Goal: Task Accomplishment & Management: Complete application form

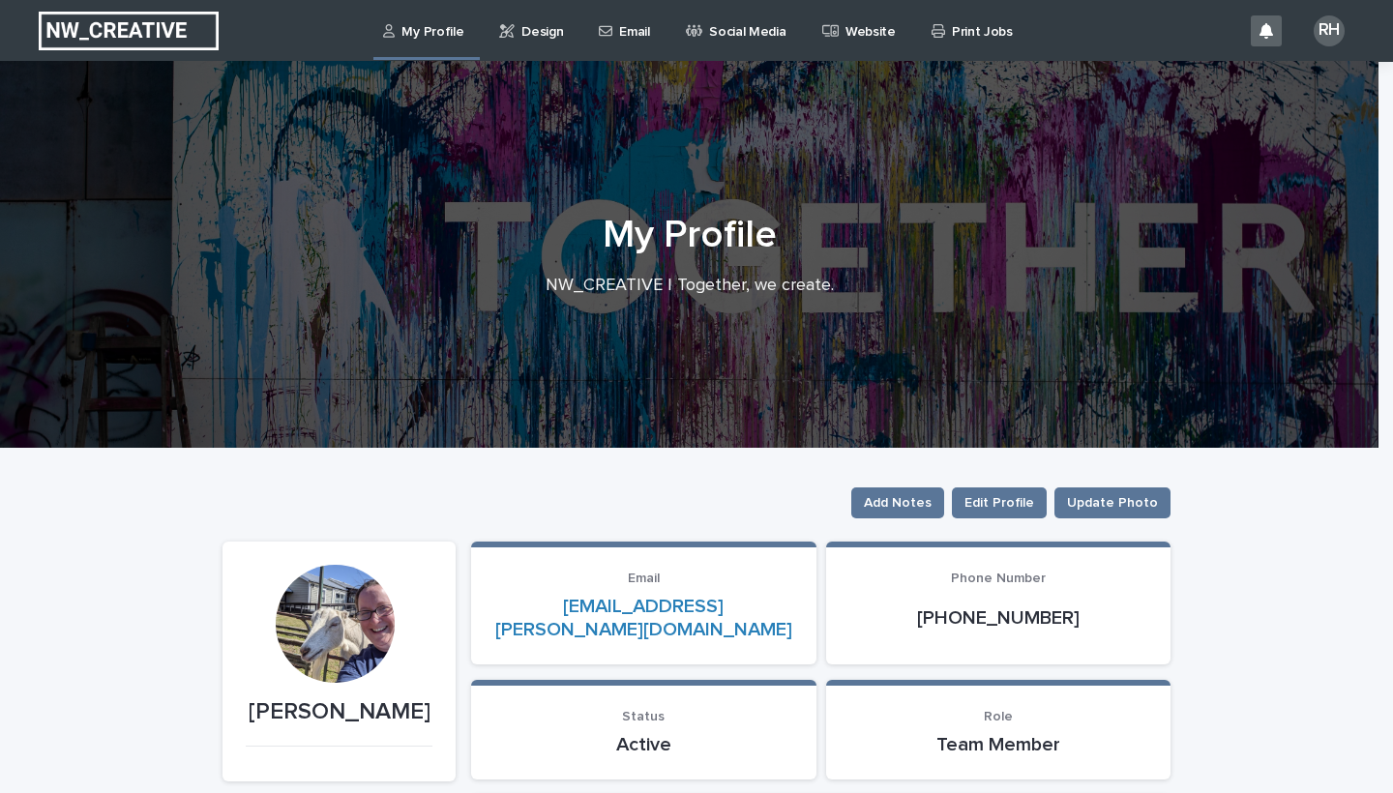
click at [633, 38] on p "Email" at bounding box center [634, 20] width 30 height 41
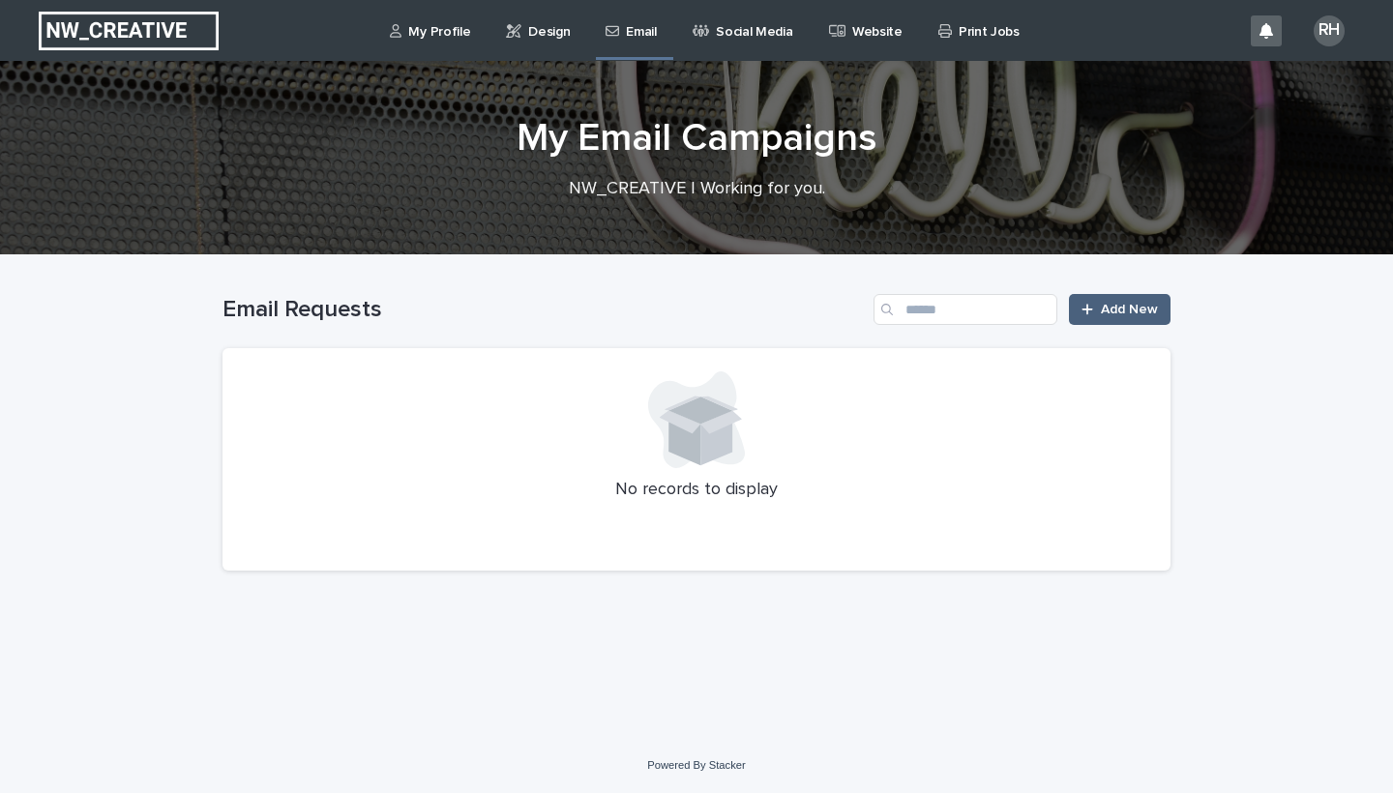
click at [1128, 306] on span "Add New" at bounding box center [1129, 310] width 57 height 14
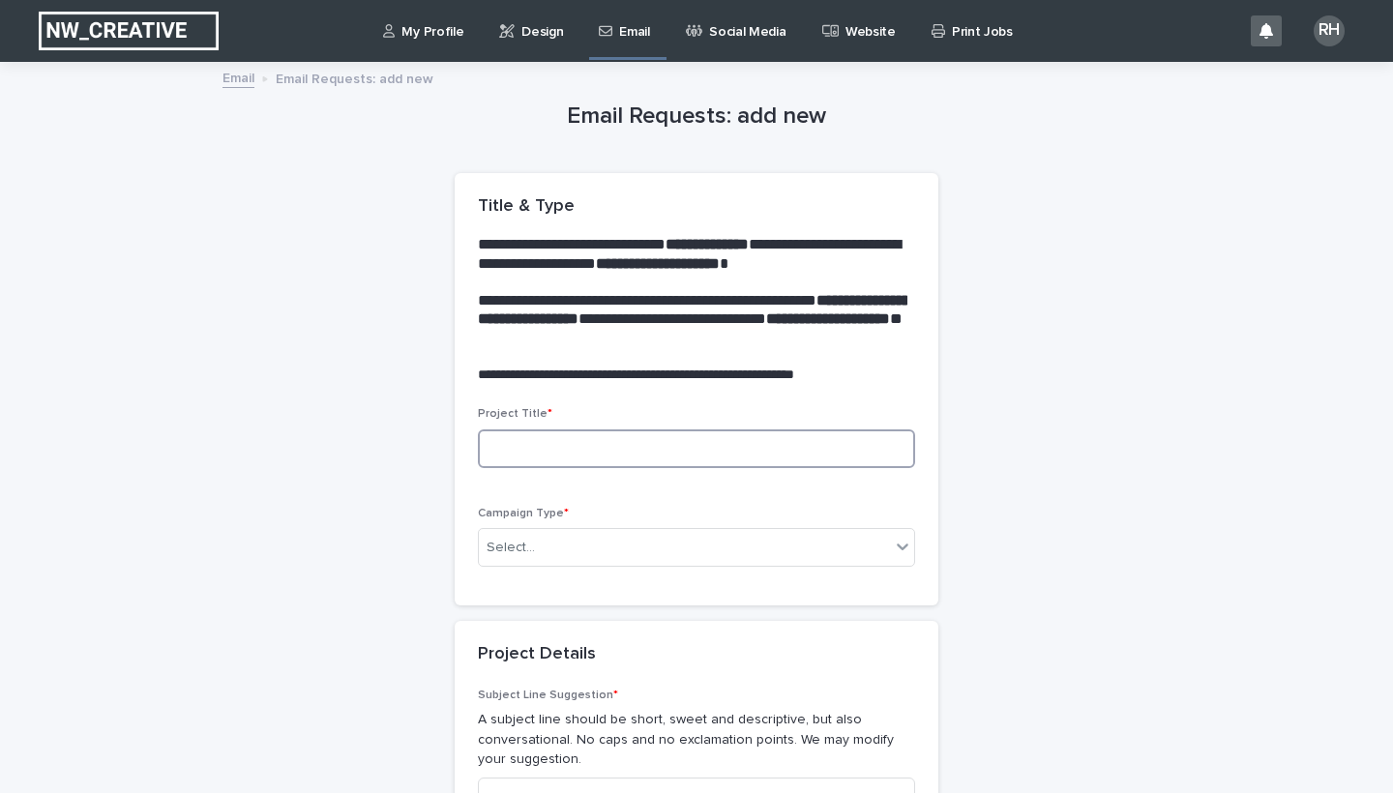
click at [683, 455] on input at bounding box center [696, 448] width 437 height 39
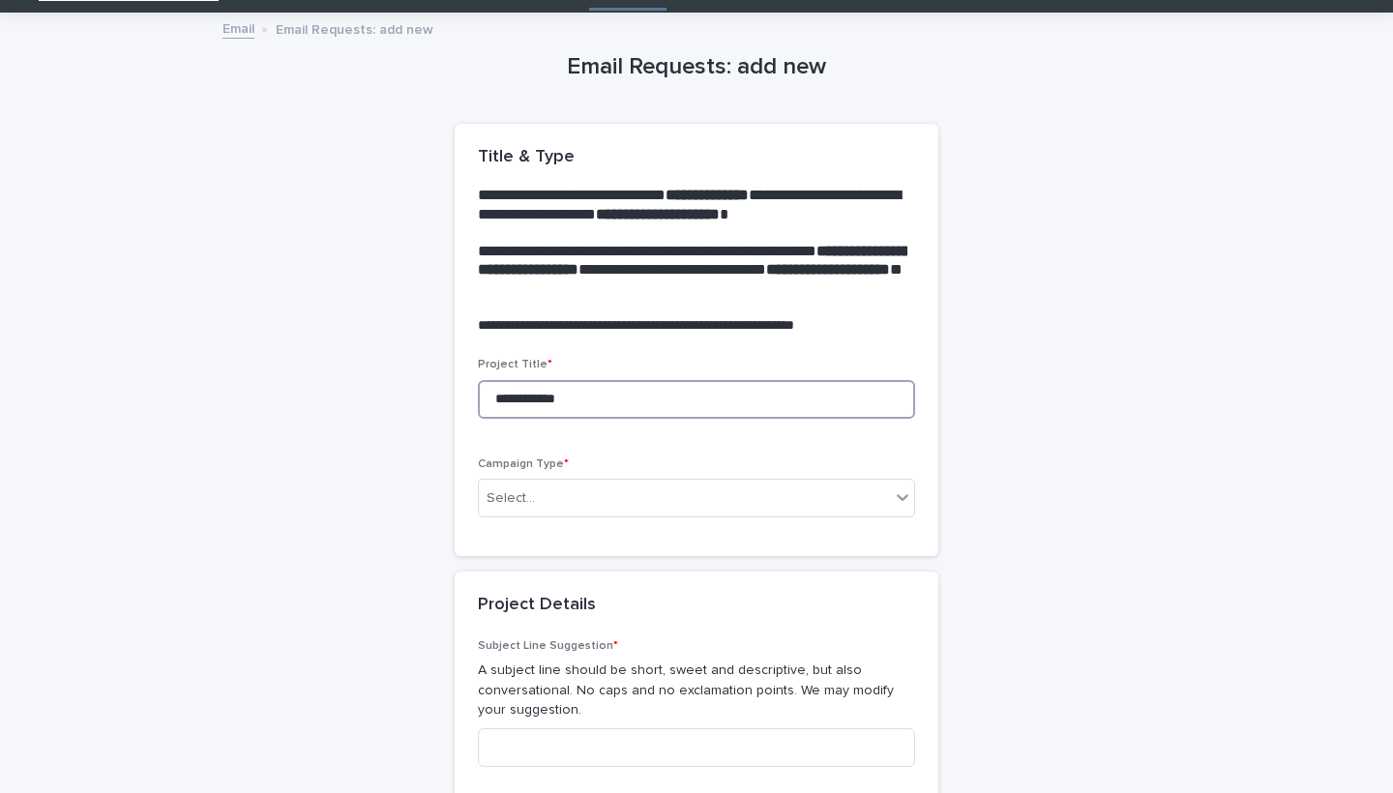
scroll to position [80, 0]
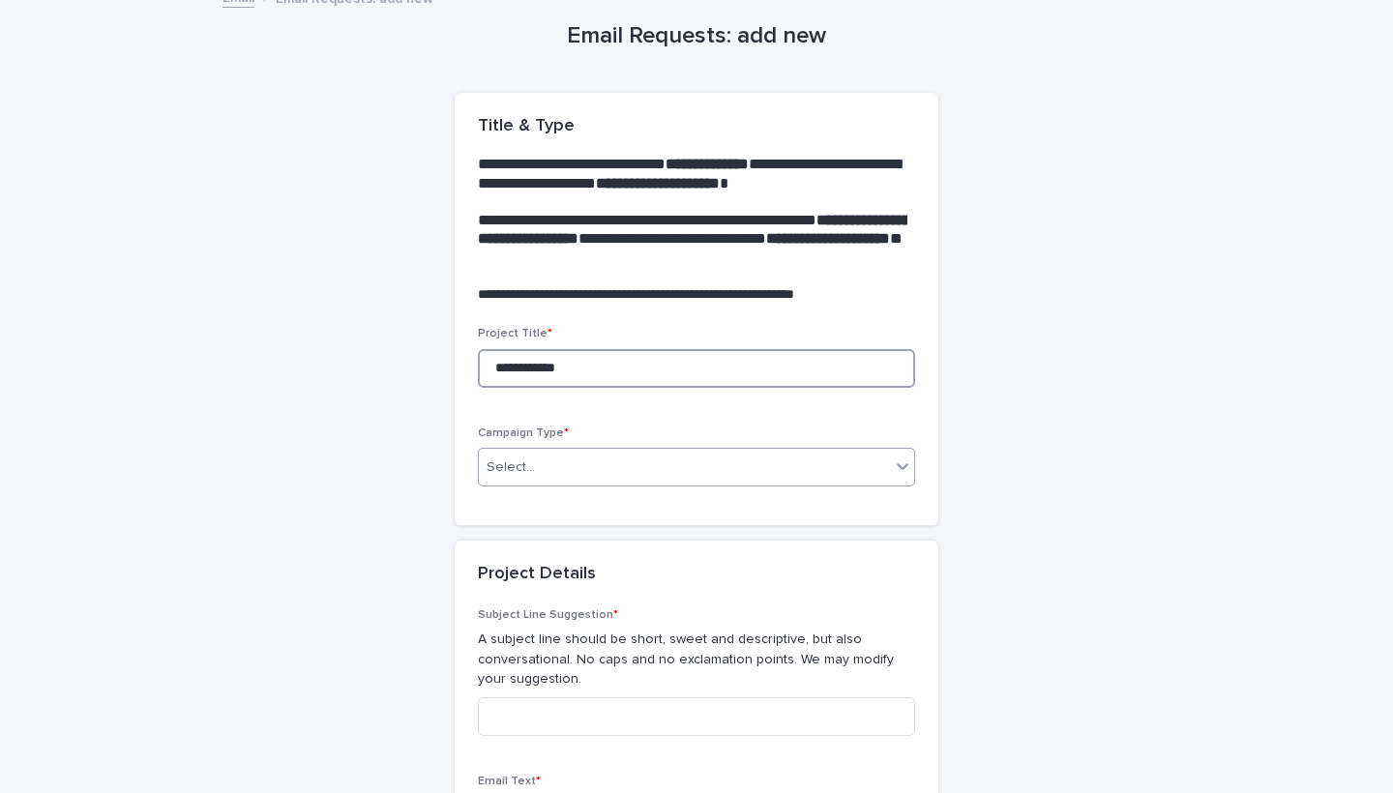
type input "**********"
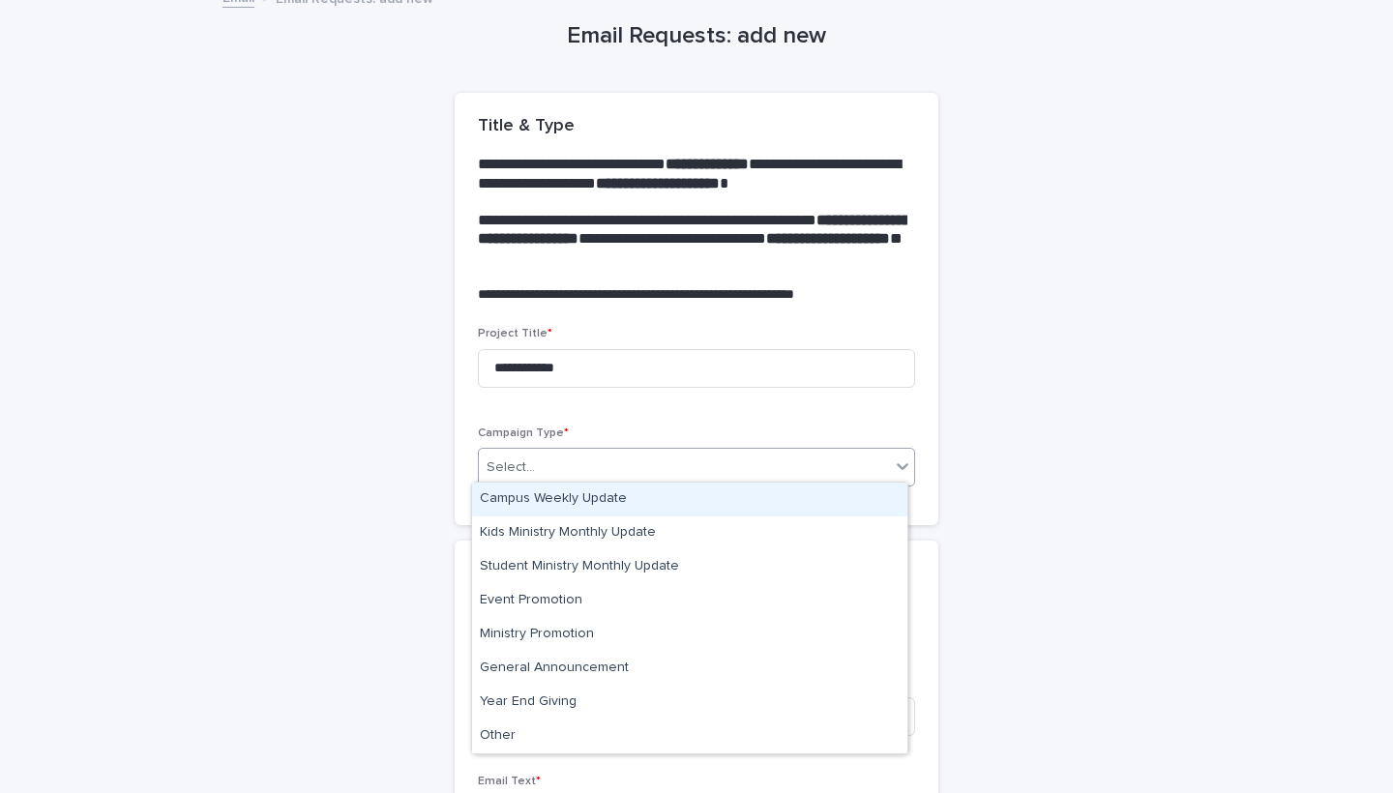
click at [648, 472] on div "Select..." at bounding box center [684, 468] width 411 height 32
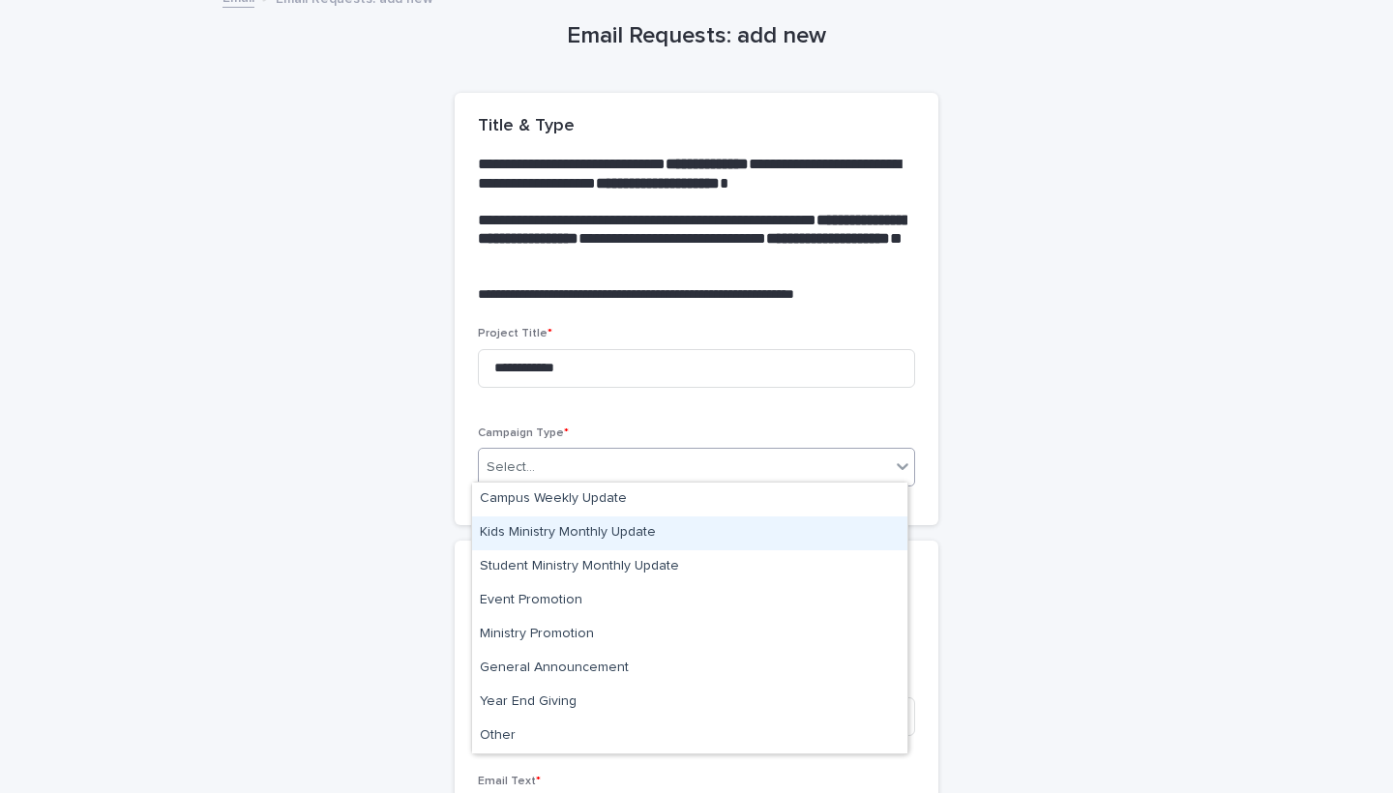
click at [598, 532] on div "Kids Ministry Monthly Update" at bounding box center [689, 533] width 435 height 34
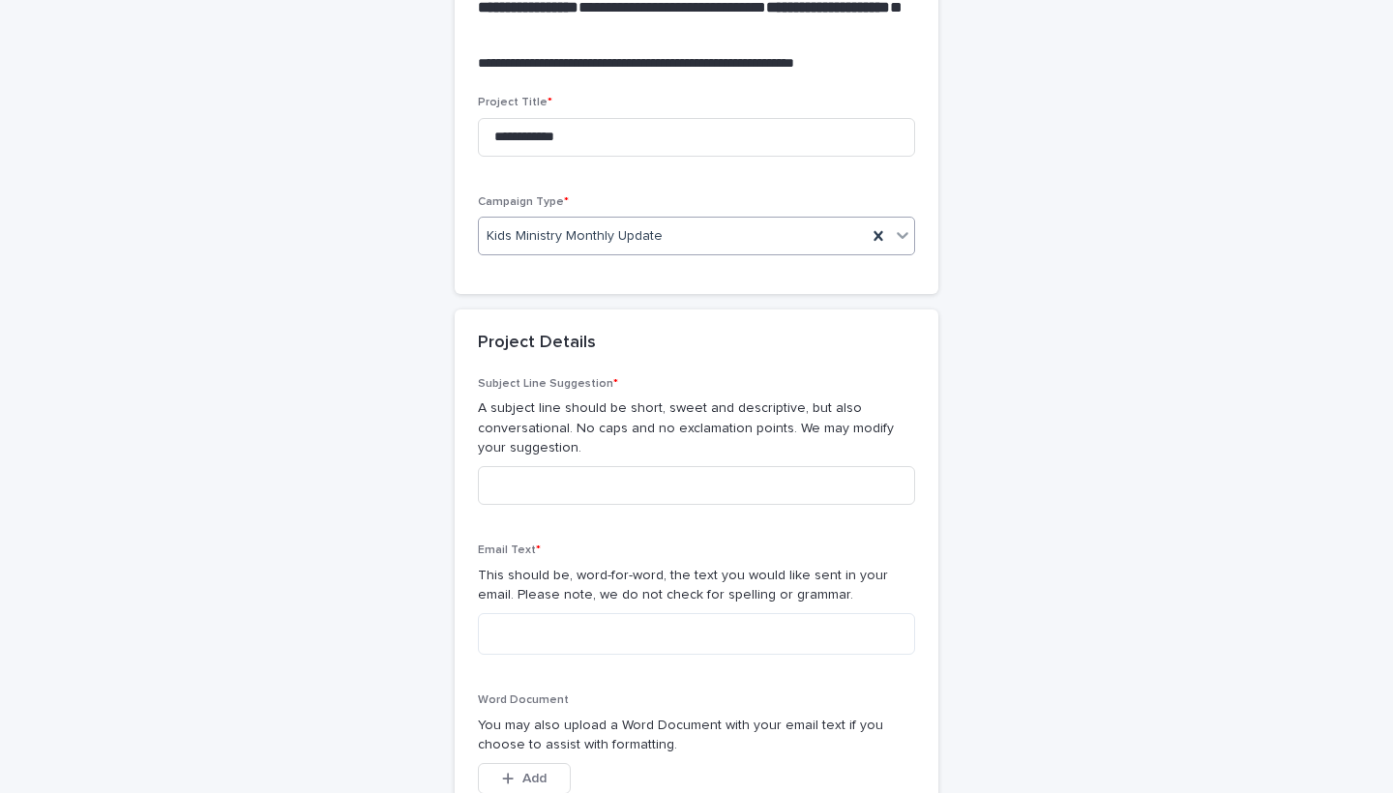
scroll to position [314, 0]
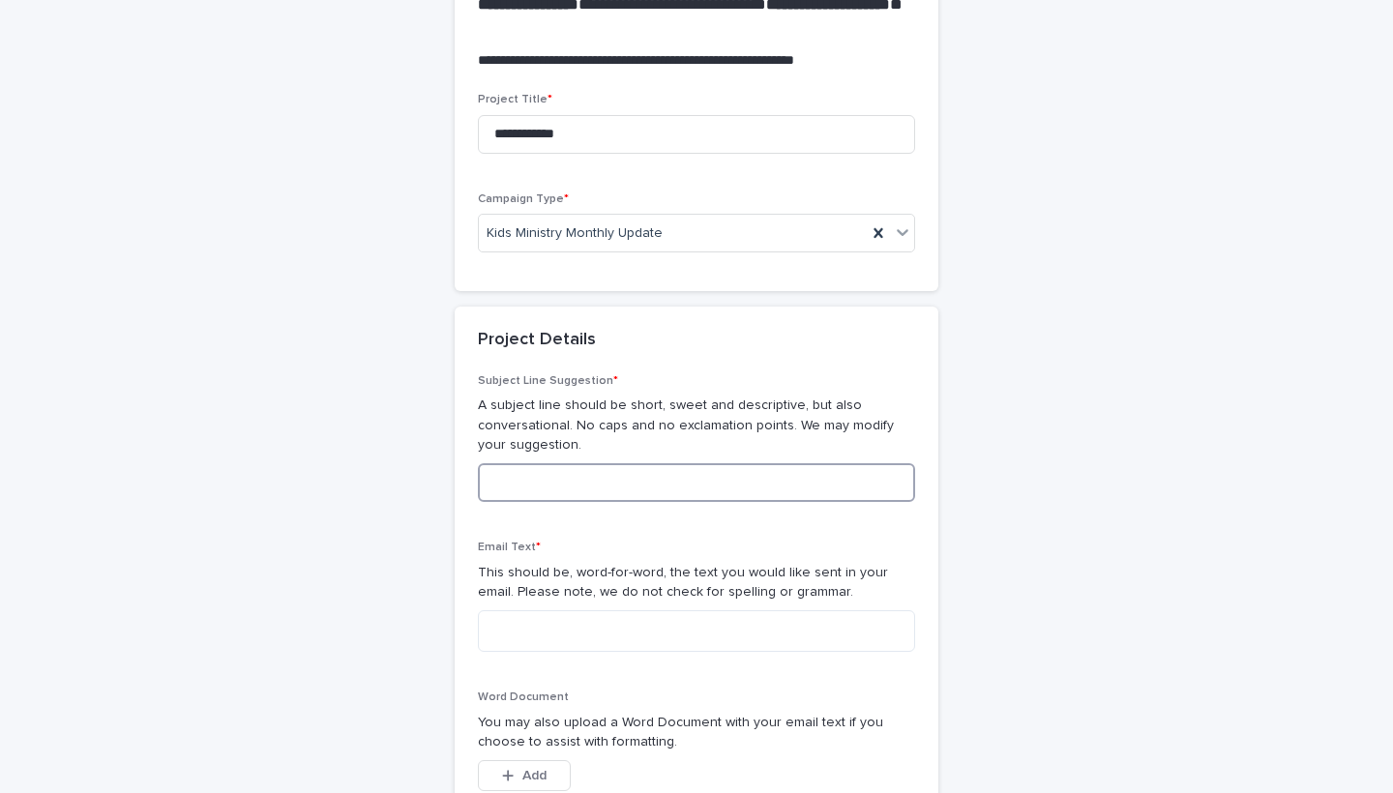
click at [593, 480] on input at bounding box center [696, 482] width 437 height 39
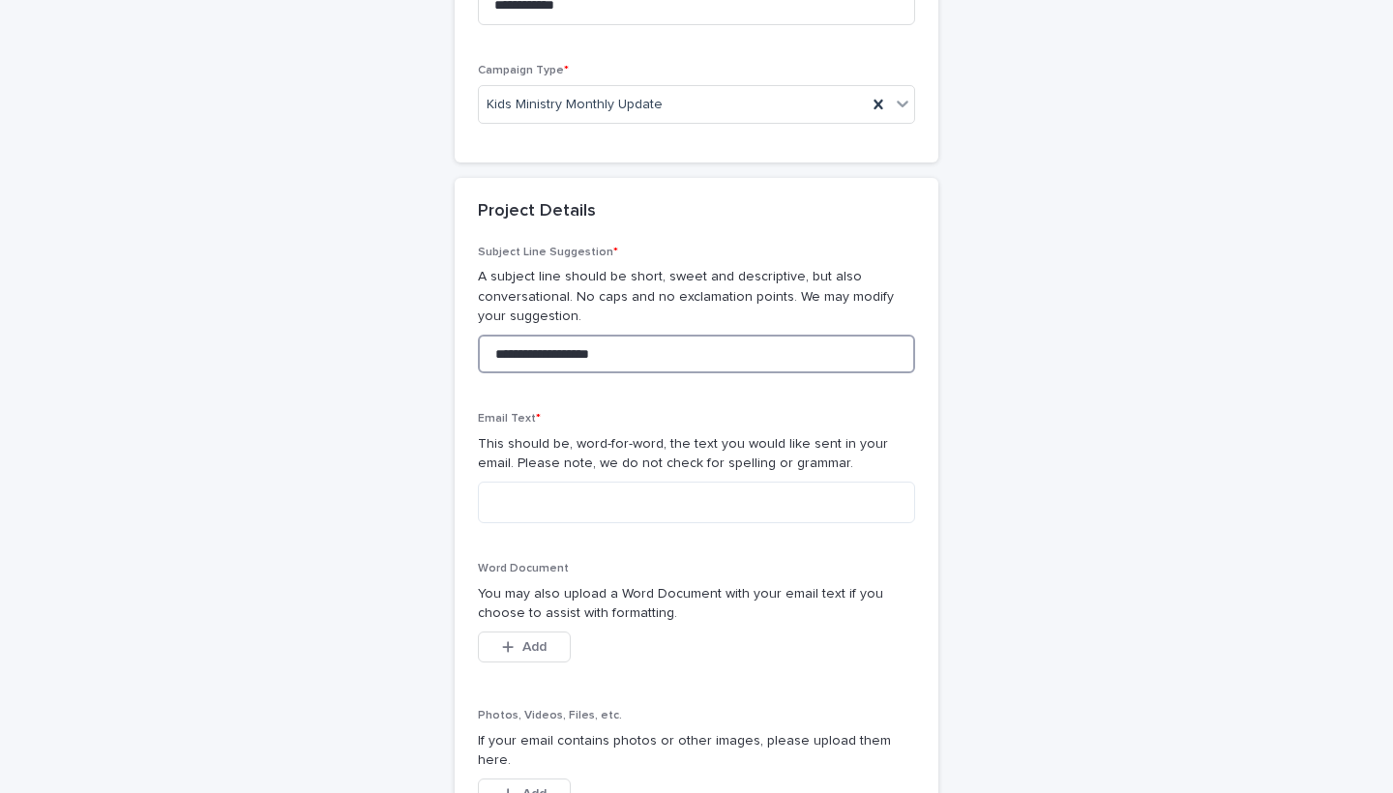
scroll to position [455, 0]
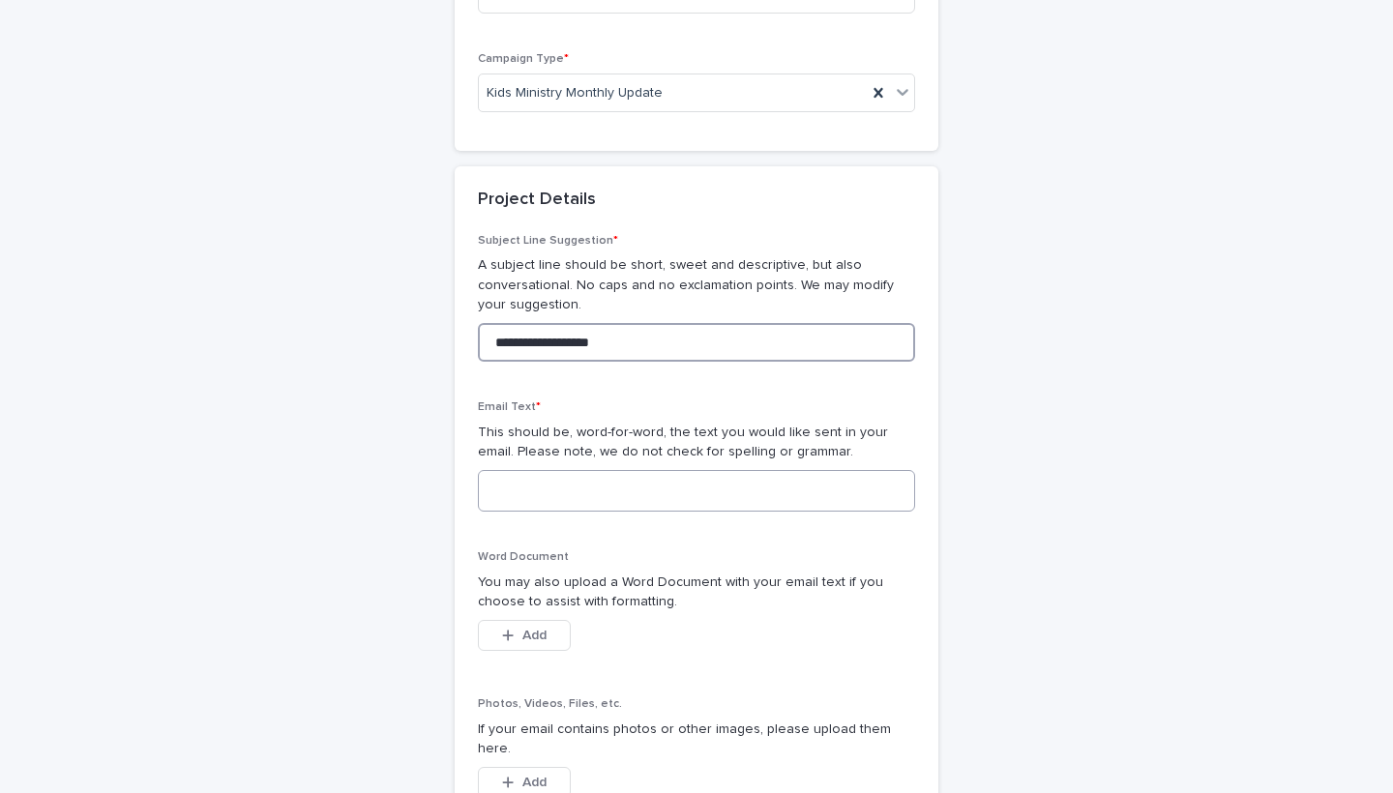
type input "**********"
click at [543, 475] on textarea at bounding box center [696, 491] width 437 height 42
type textarea "********"
click at [513, 629] on div "button" at bounding box center [511, 636] width 19 height 14
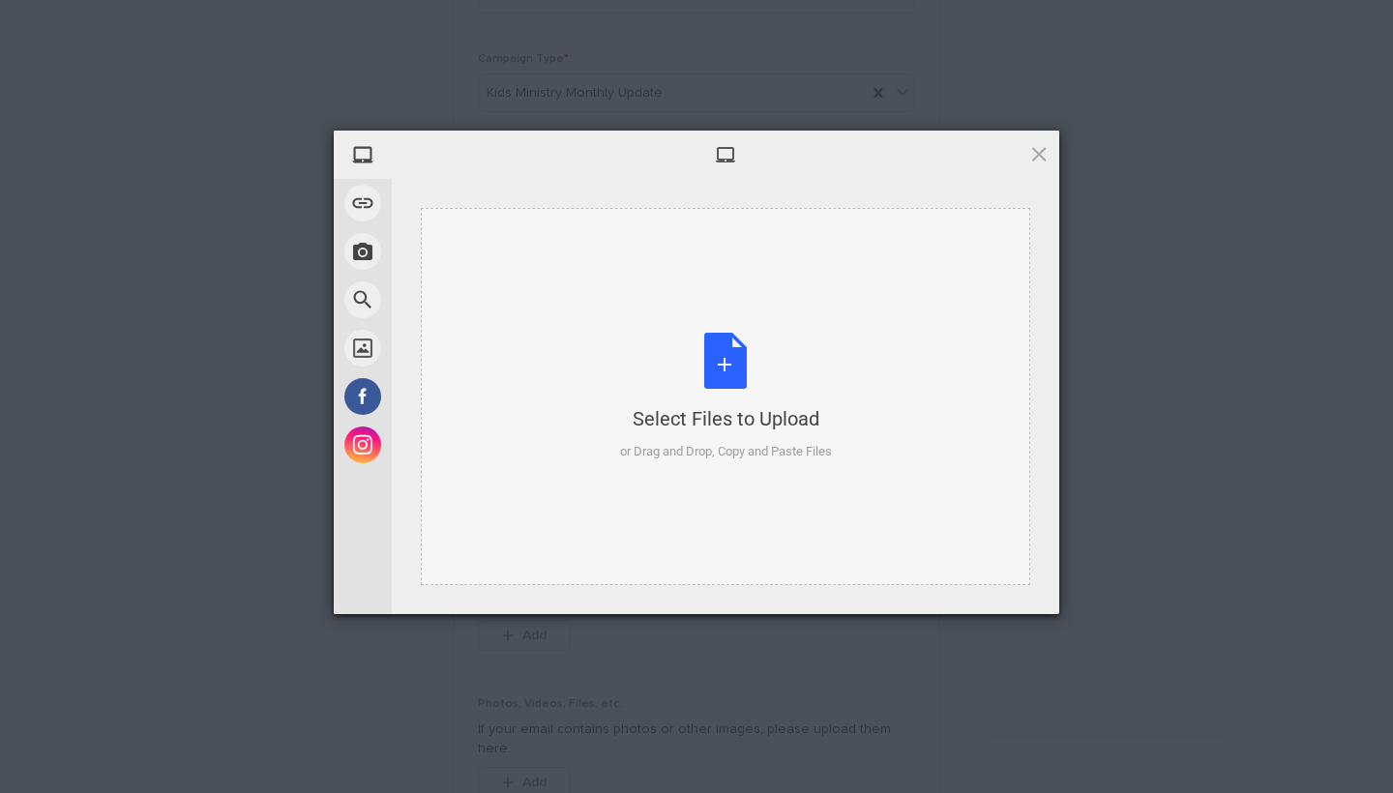
click at [720, 357] on div "Select Files to Upload or Drag and Drop, Copy and Paste Files" at bounding box center [726, 397] width 212 height 129
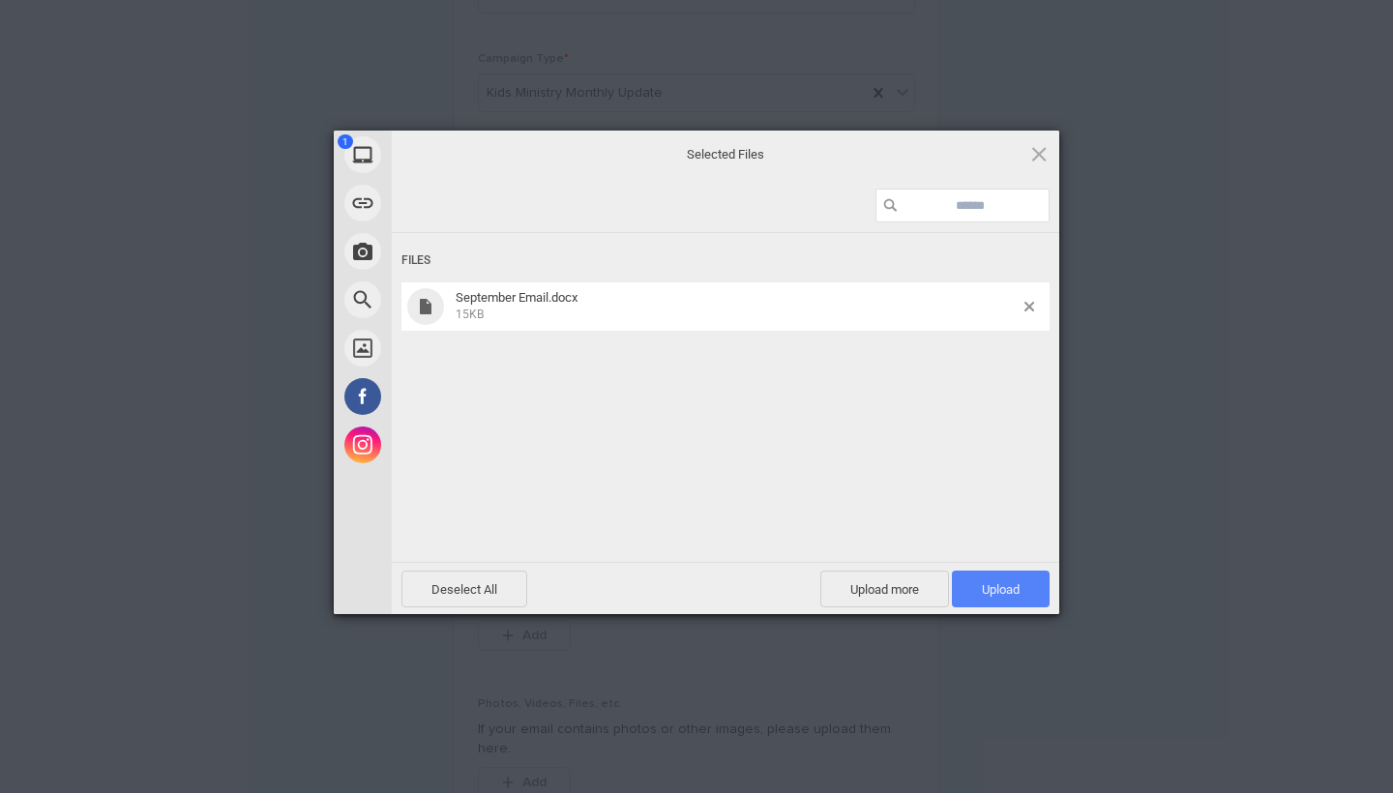
click at [1000, 593] on span "Upload 1" at bounding box center [1001, 589] width 38 height 15
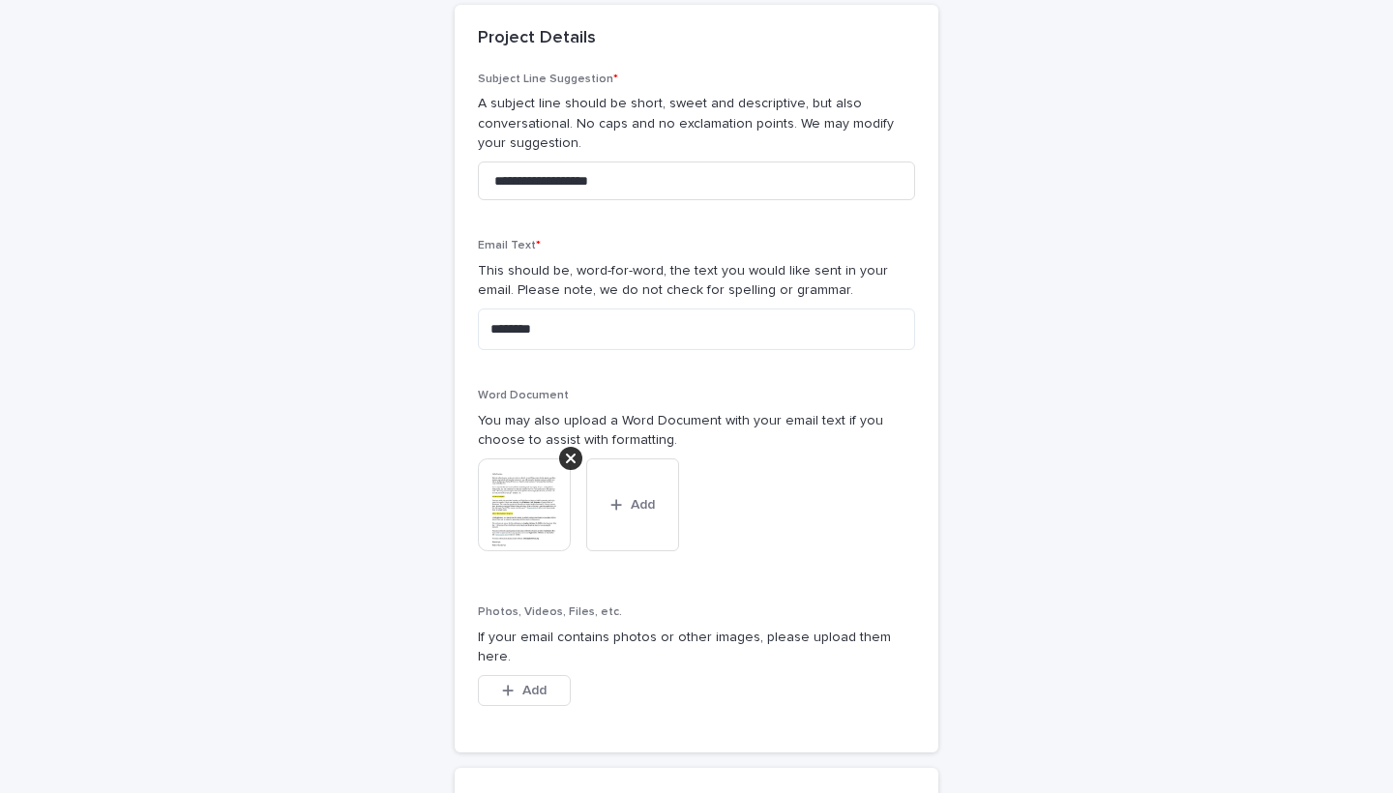
scroll to position [692, 0]
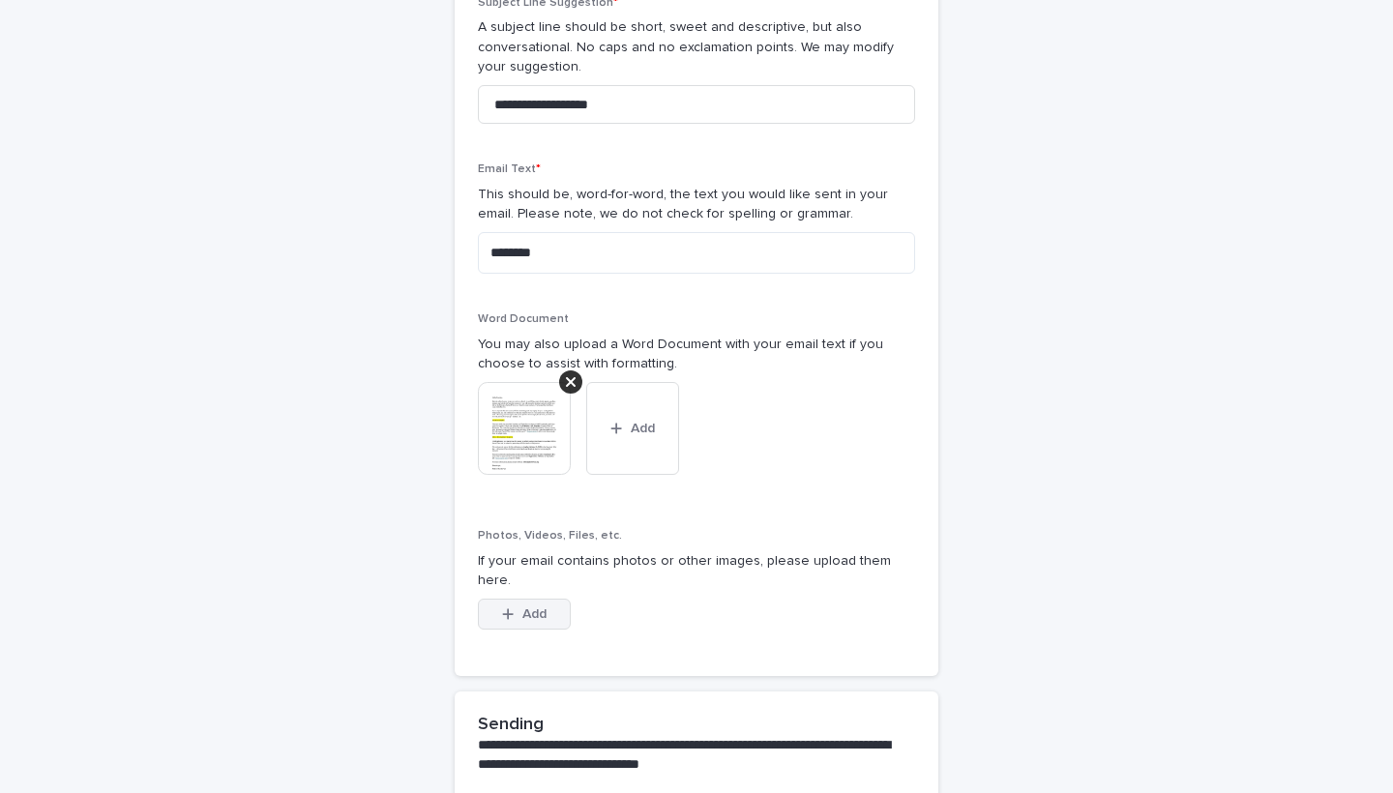
click at [536, 607] on span "Add" at bounding box center [534, 614] width 24 height 14
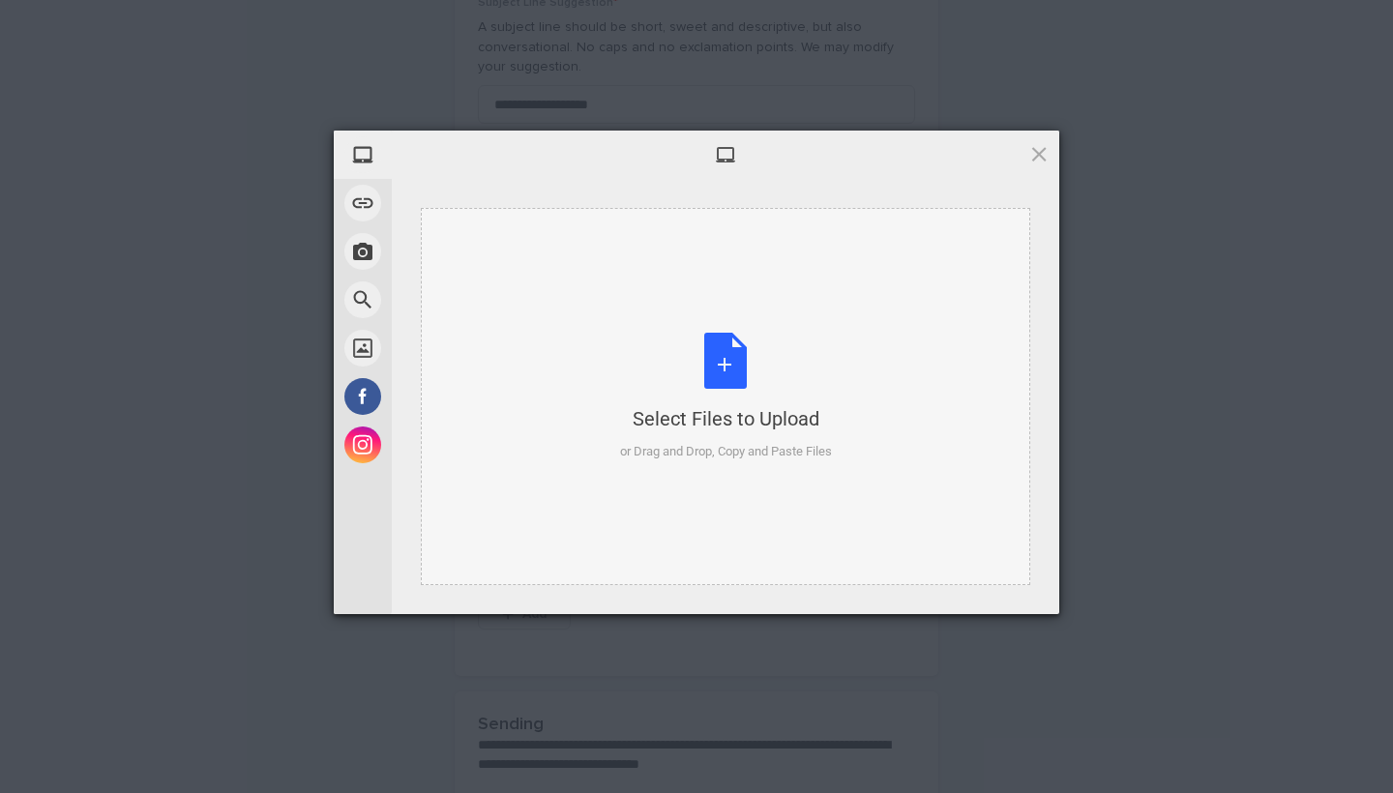
click at [719, 344] on div "Select Files to Upload or Drag and Drop, Copy and Paste Files" at bounding box center [726, 397] width 212 height 129
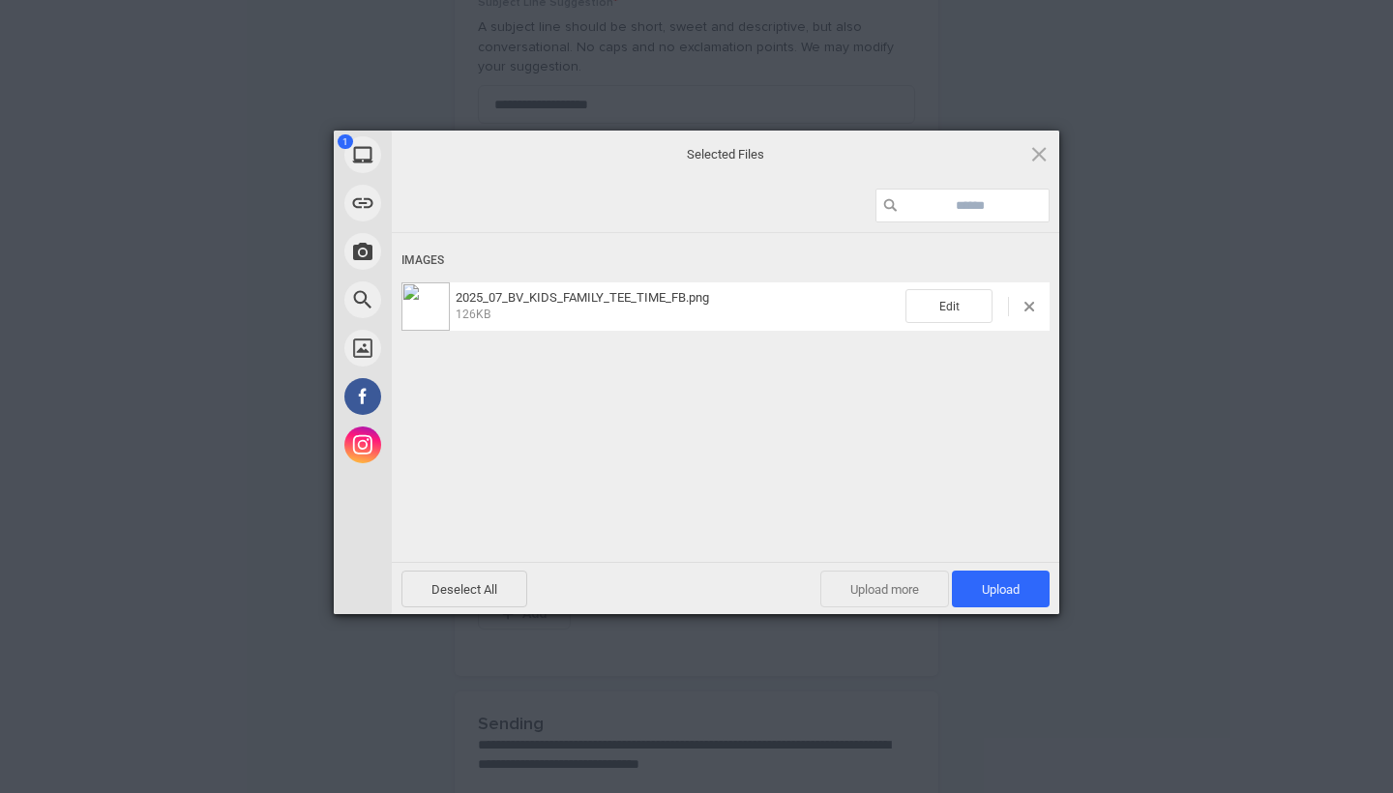
click at [910, 587] on span "Upload more" at bounding box center [884, 589] width 129 height 37
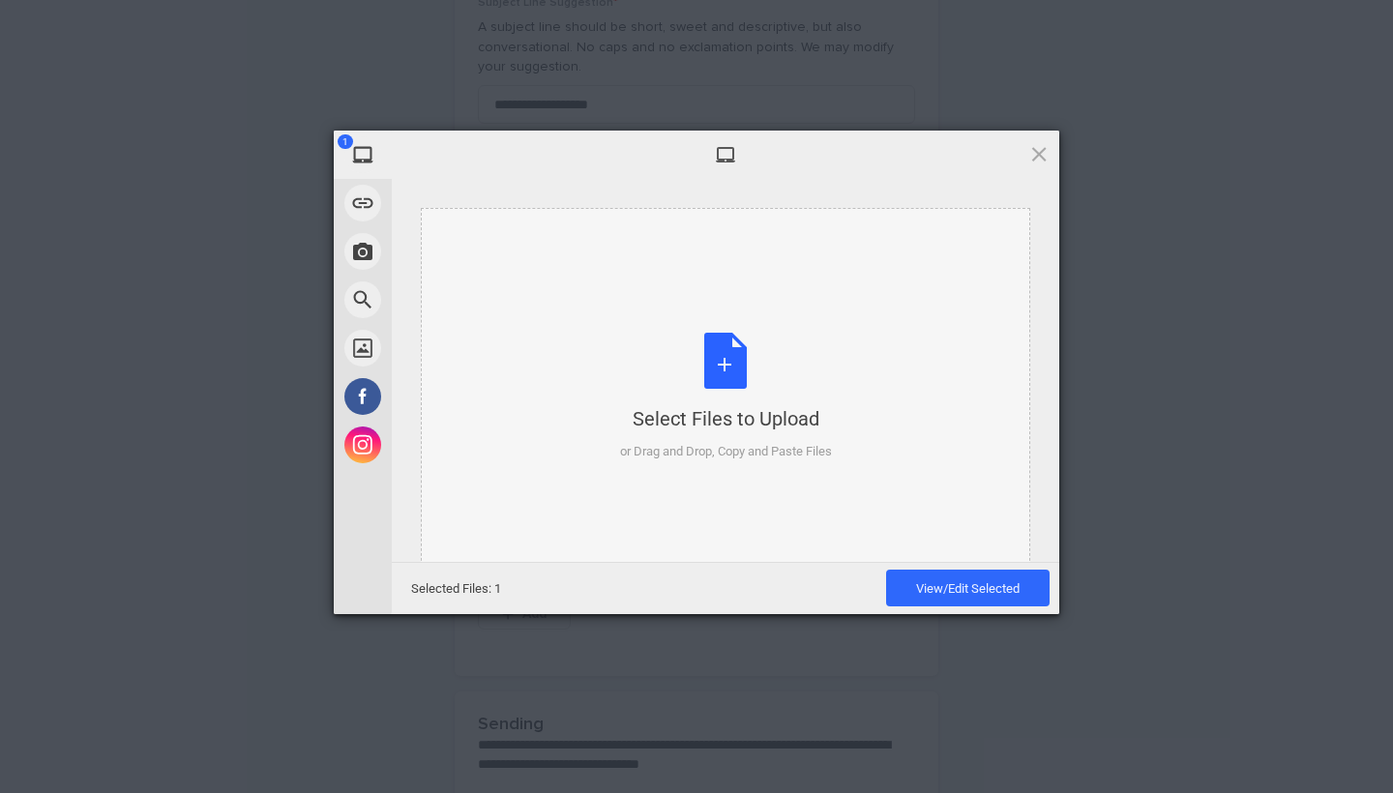
click at [732, 391] on div "Select Files to Upload or Drag and Drop, Copy and Paste Files" at bounding box center [726, 397] width 212 height 129
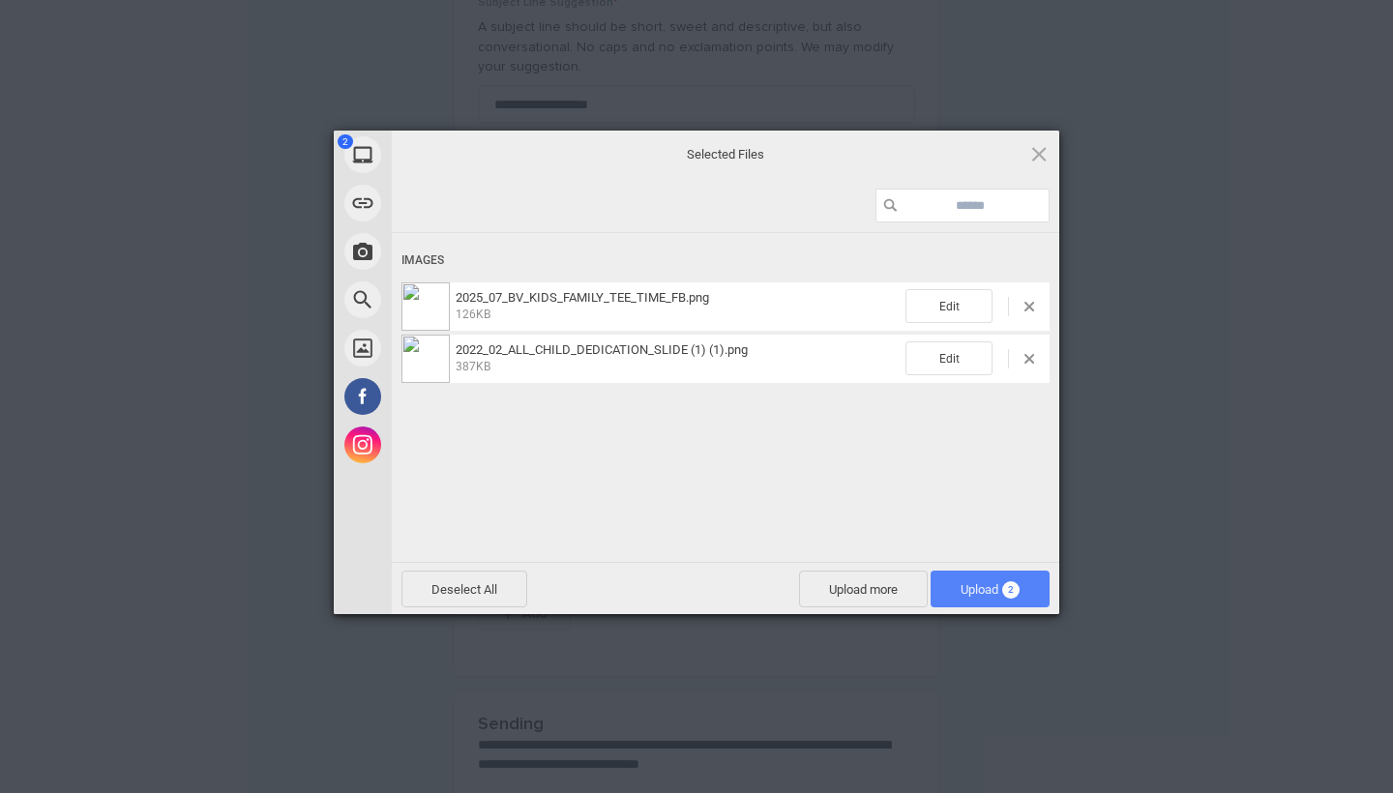
click at [984, 596] on span "Upload 2" at bounding box center [989, 589] width 59 height 15
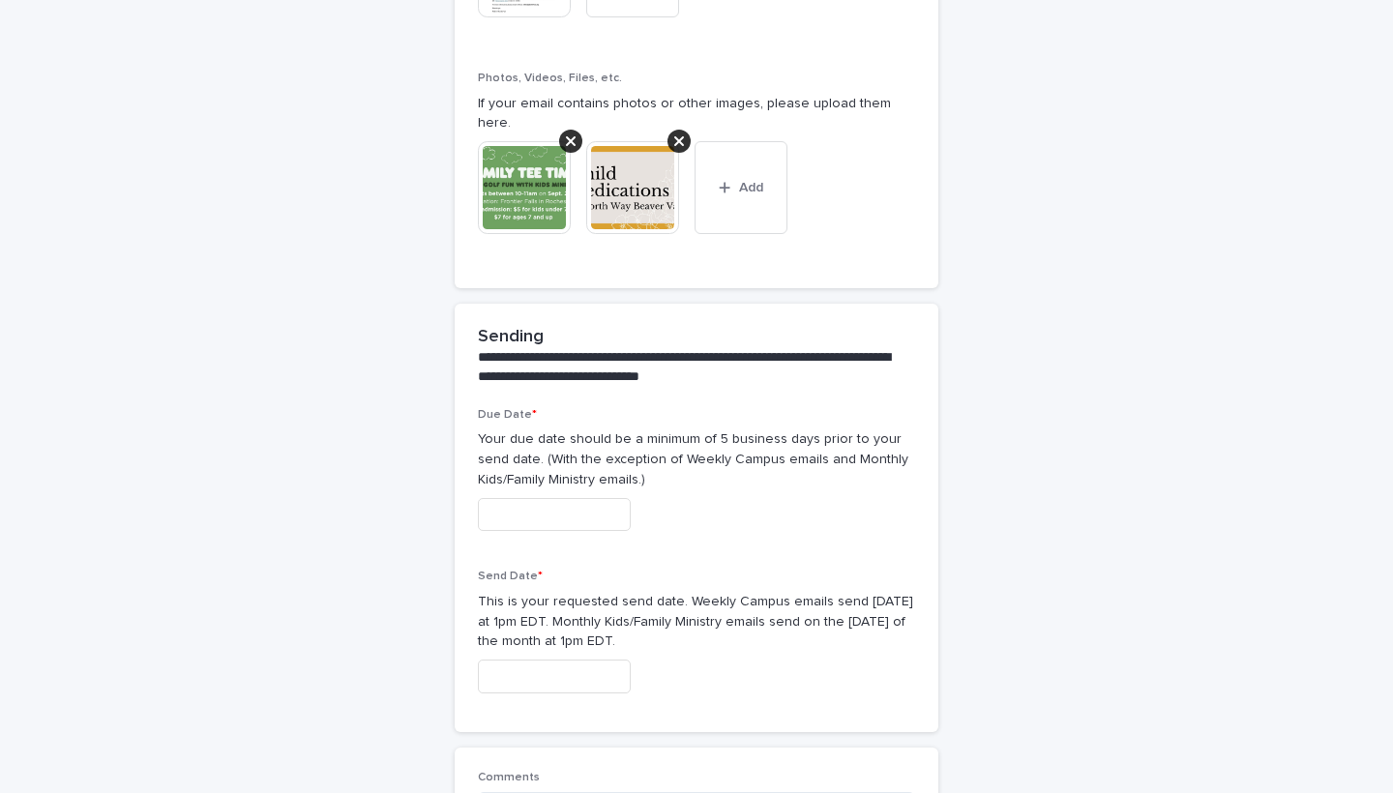
scroll to position [1156, 0]
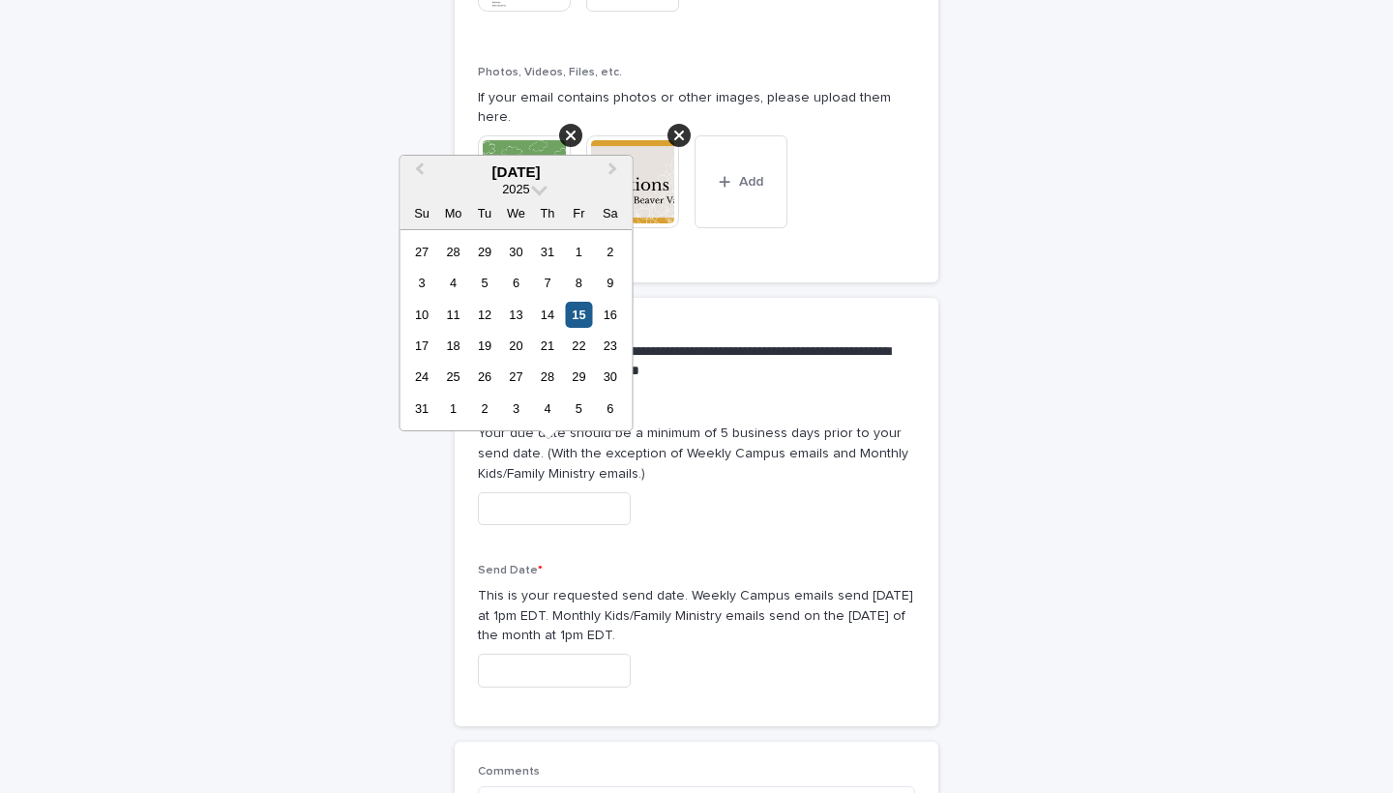
click at [574, 313] on div "15" at bounding box center [579, 315] width 26 height 26
type input "**********"
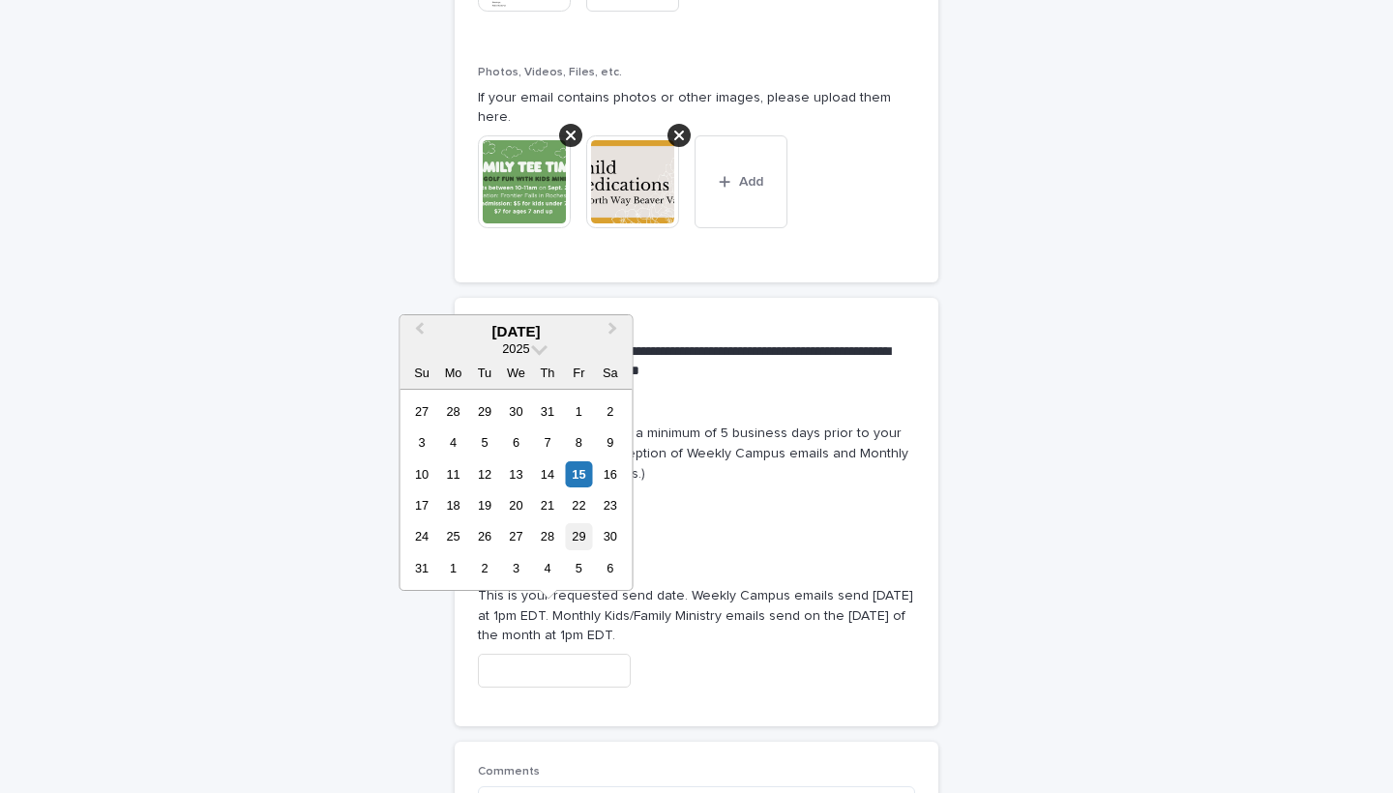
click at [582, 538] on div "29" at bounding box center [579, 536] width 26 height 26
type input "**********"
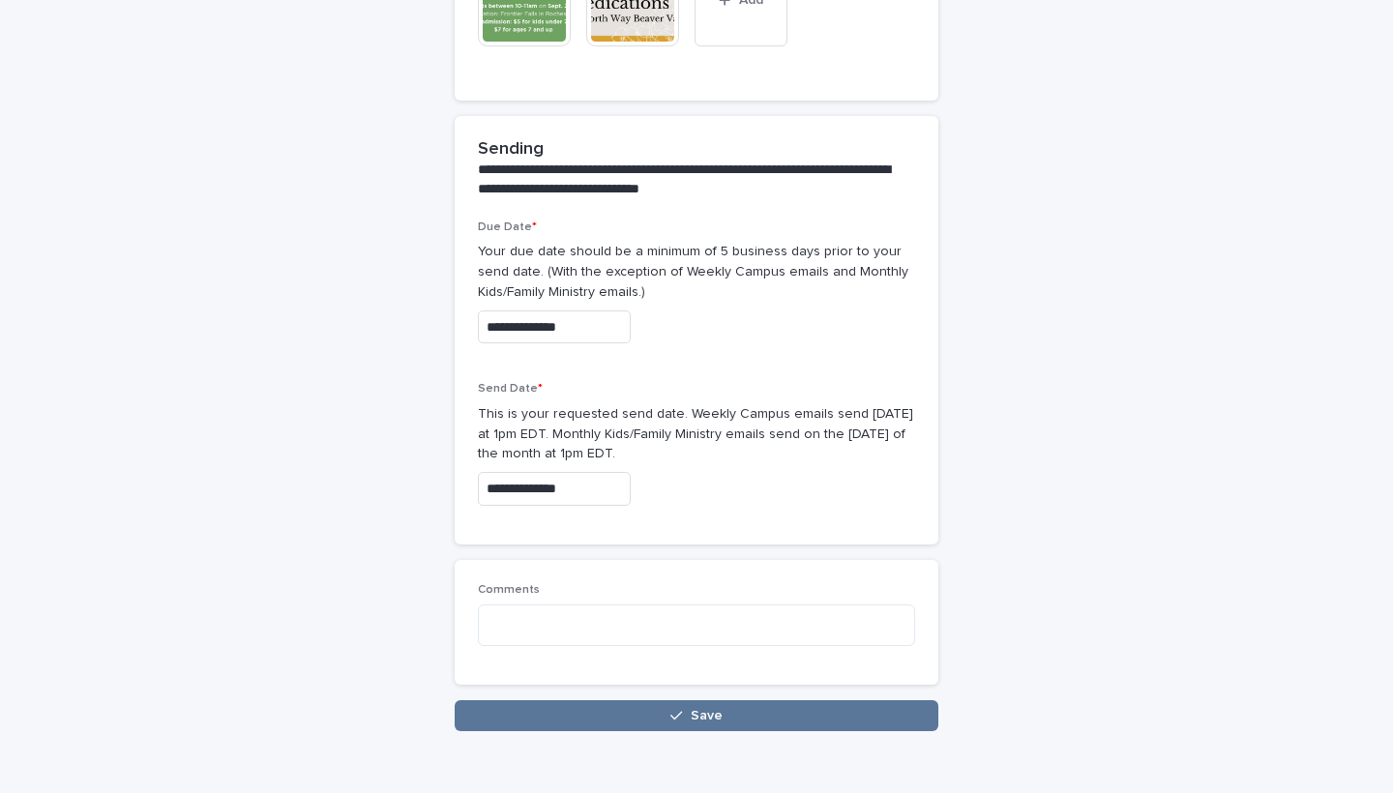
scroll to position [1344, 0]
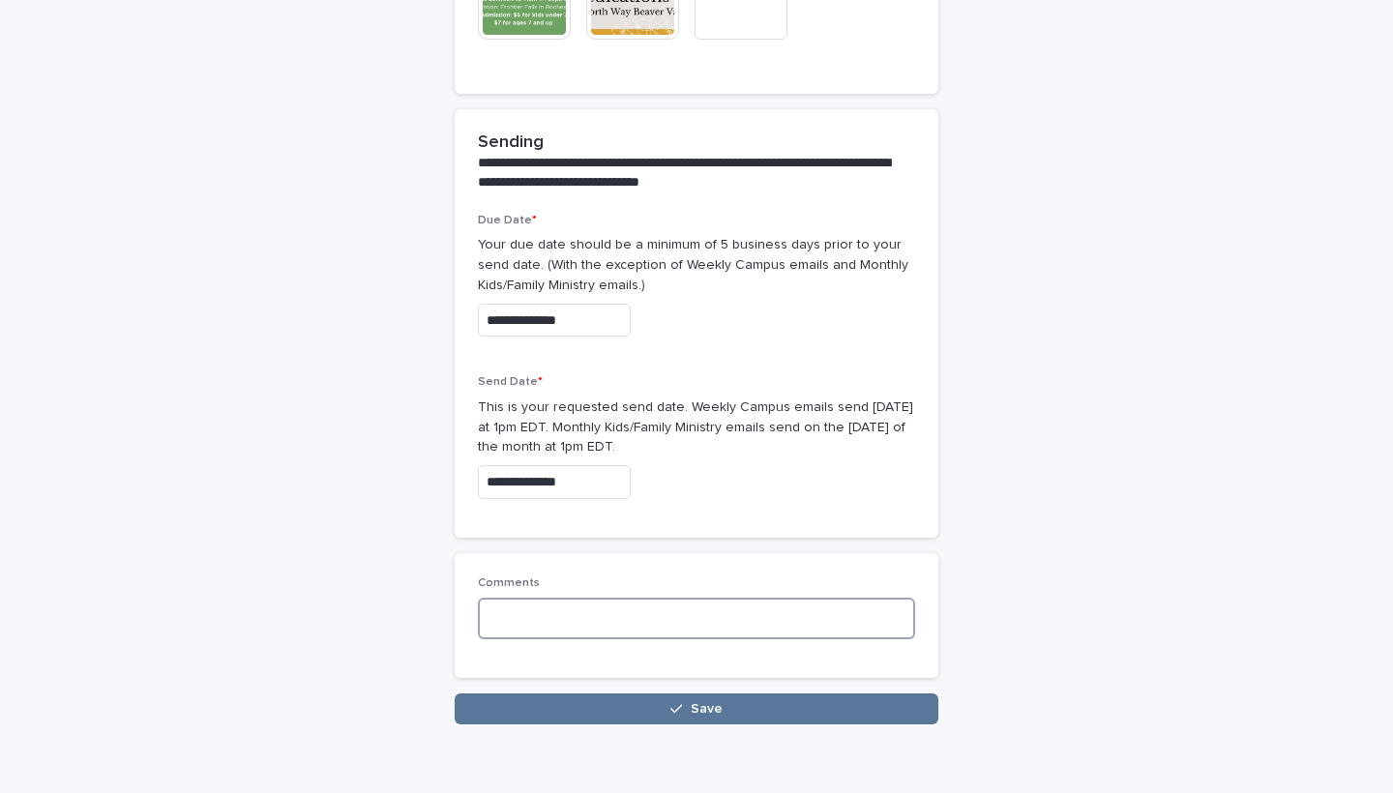
click at [684, 598] on textarea at bounding box center [696, 619] width 437 height 42
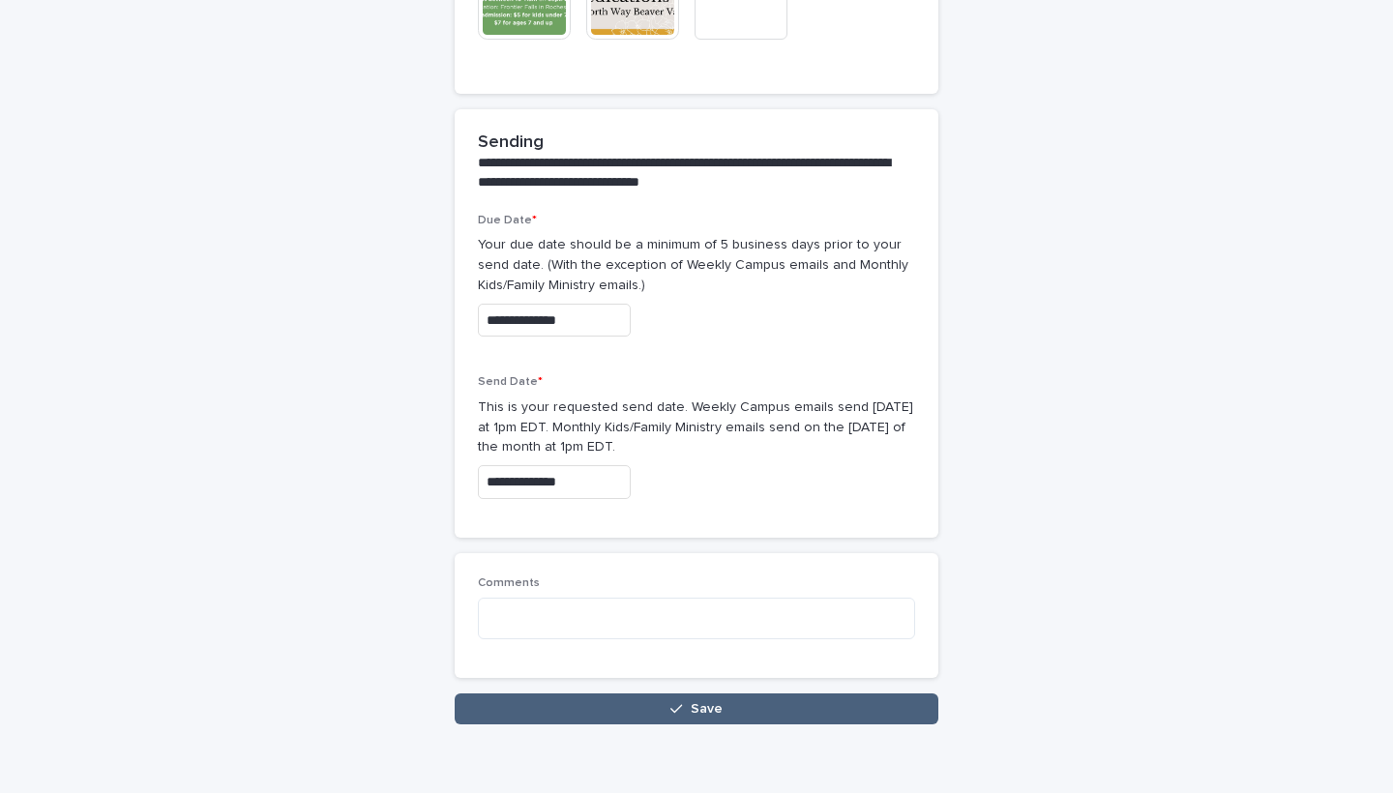
click at [710, 693] on button "Save" at bounding box center [697, 708] width 484 height 31
